Goal: Information Seeking & Learning: Learn about a topic

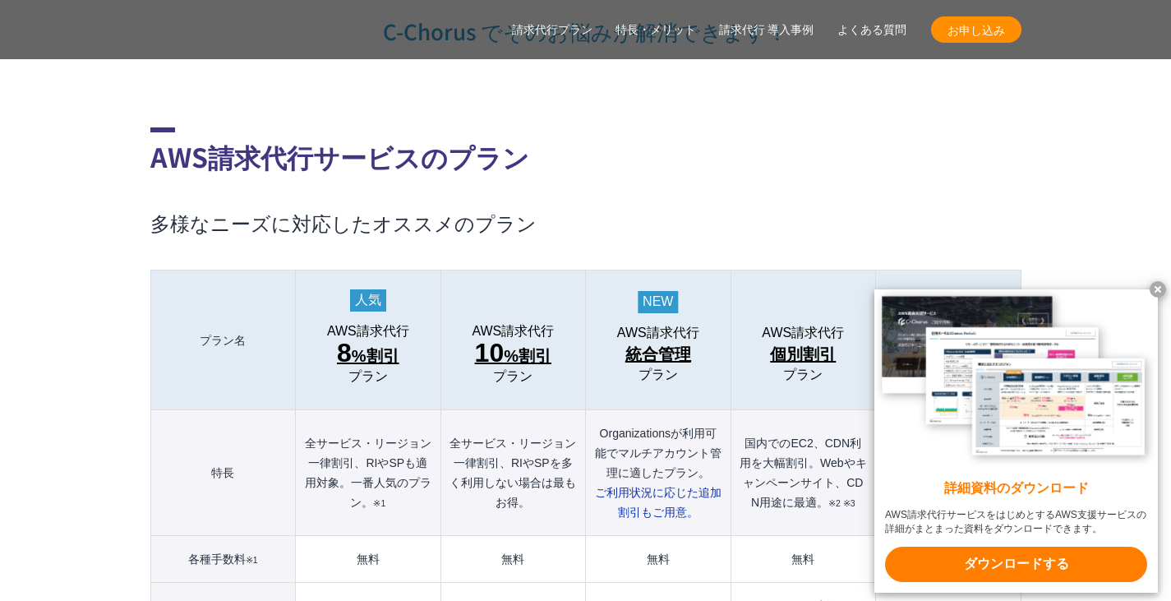
scroll to position [1663, 0]
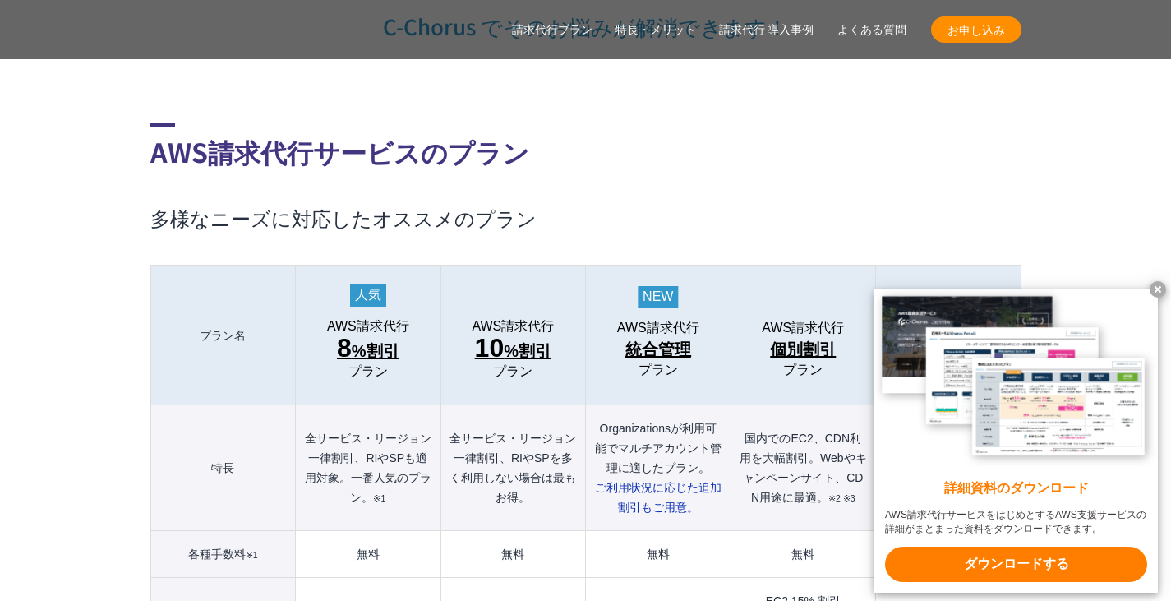
click at [1155, 281] on x-t at bounding box center [1158, 289] width 16 height 16
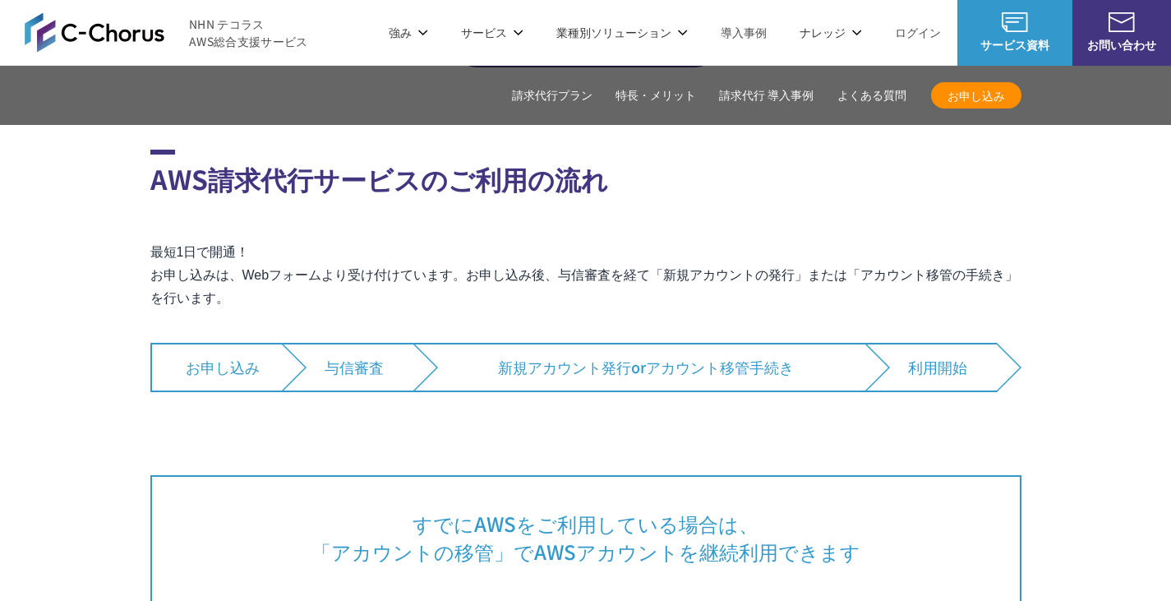
scroll to position [9356, 0]
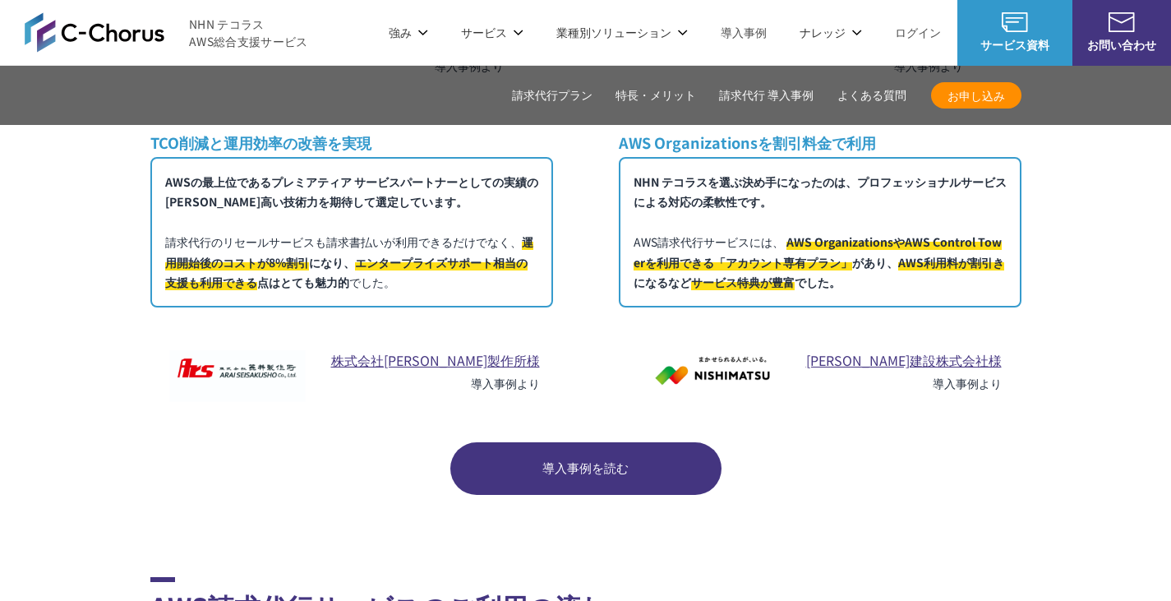
click at [572, 98] on link "請求代行プラン" at bounding box center [552, 95] width 81 height 17
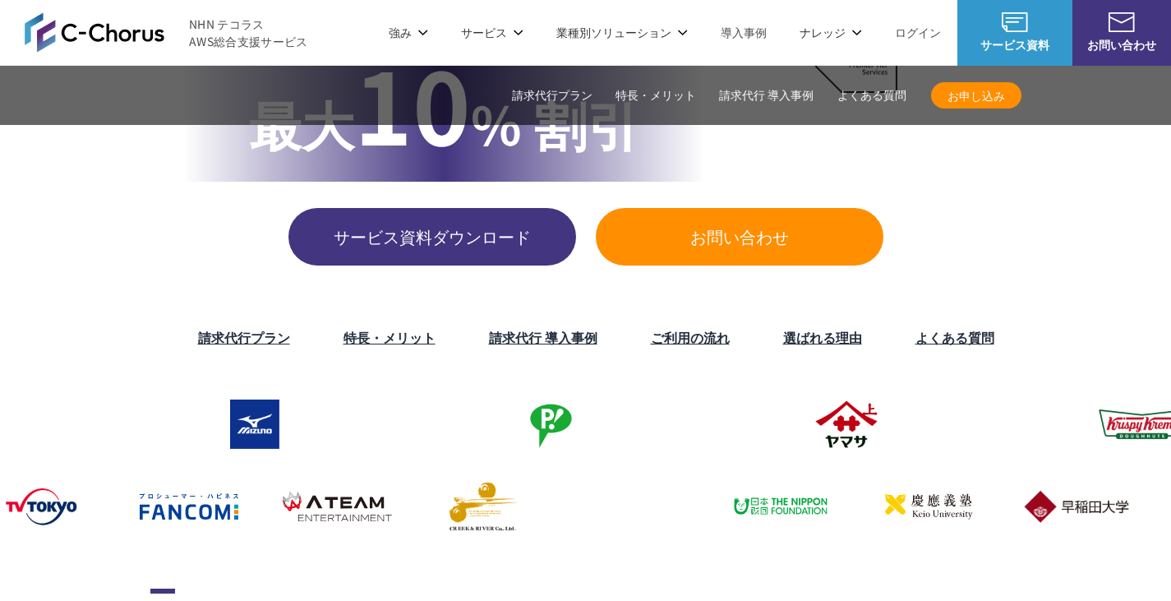
scroll to position [0, 0]
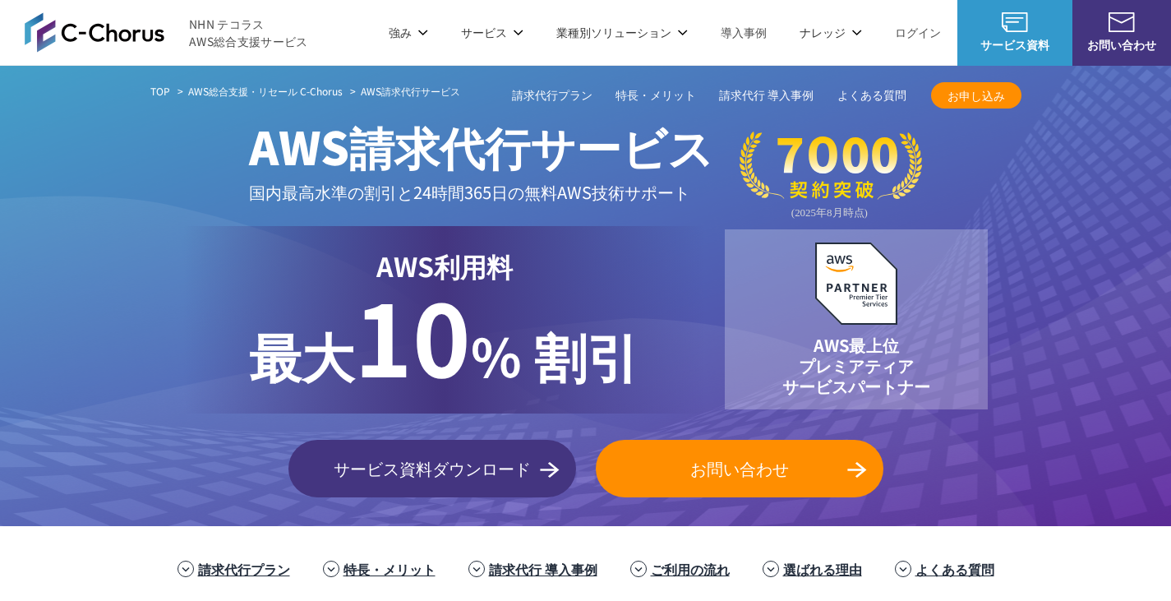
click at [871, 144] on link "Google Cloud 請求代行サービス" at bounding box center [901, 140] width 167 height 16
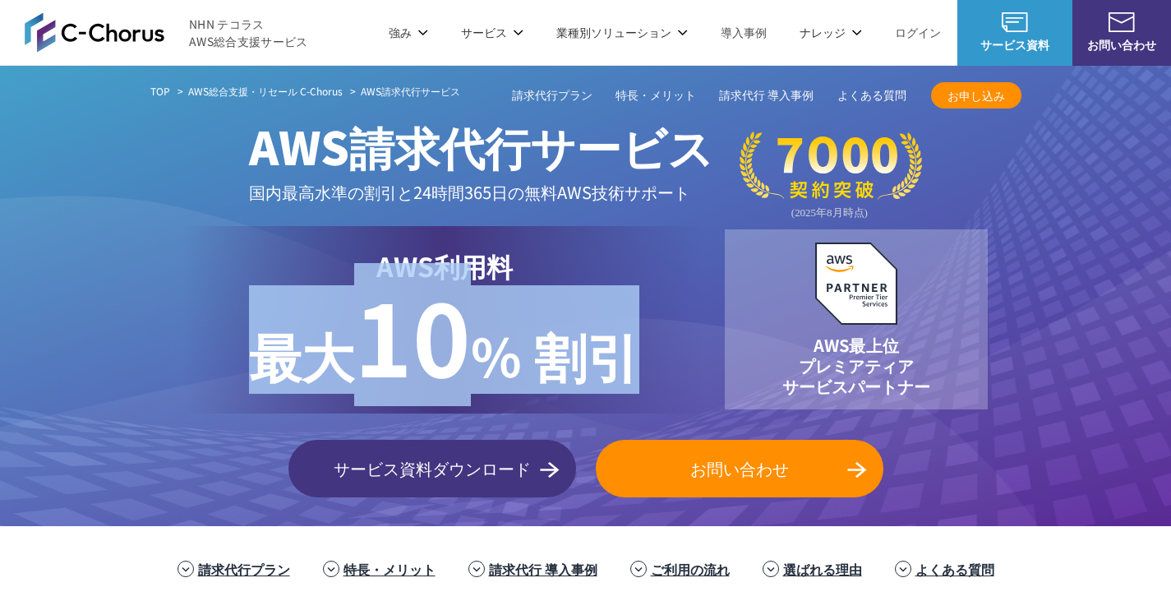
drag, startPoint x: 628, startPoint y: 379, endPoint x: 227, endPoint y: 330, distance: 404.1
click at [227, 330] on div "AWS利用料 最大 最大 10 % 割引" at bounding box center [444, 319] width 522 height 187
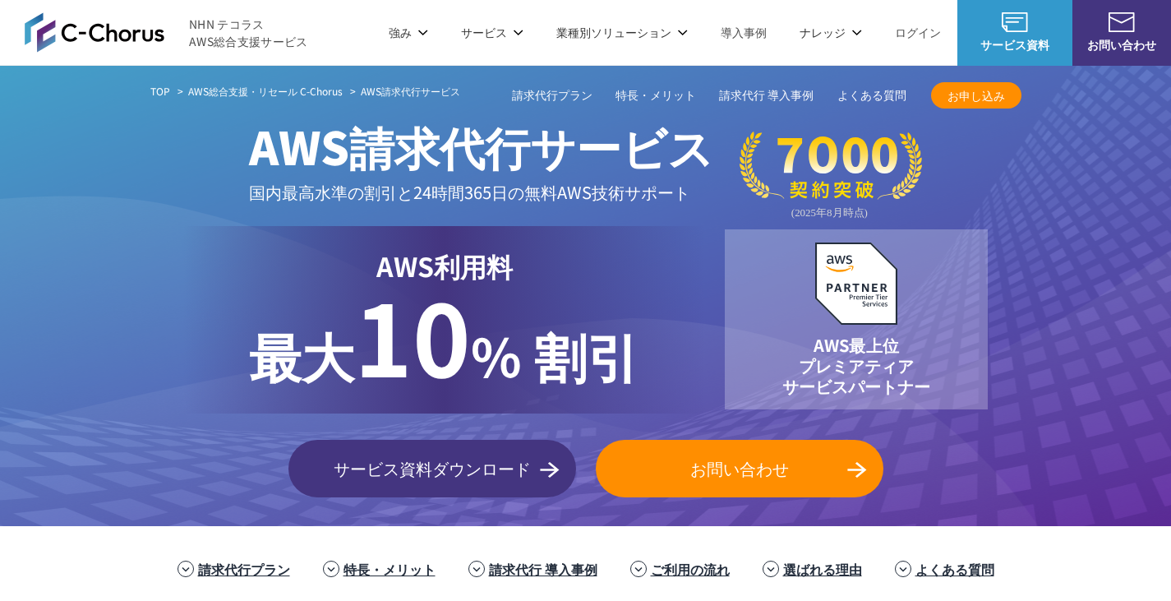
click at [870, 141] on link "Google Cloud 請求代行サービス" at bounding box center [901, 140] width 167 height 16
